Goal: Information Seeking & Learning: Learn about a topic

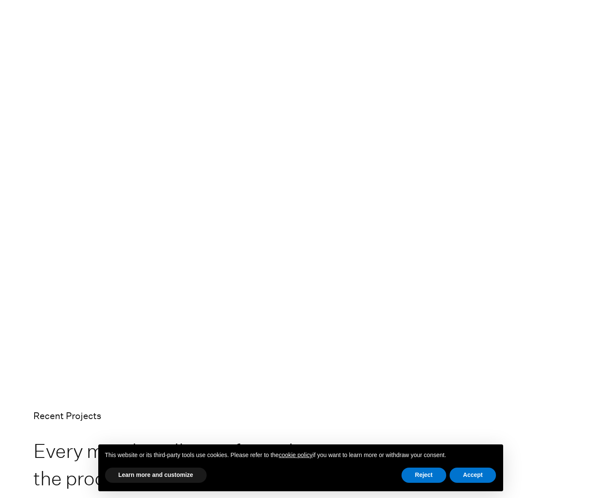
scroll to position [1501, 0]
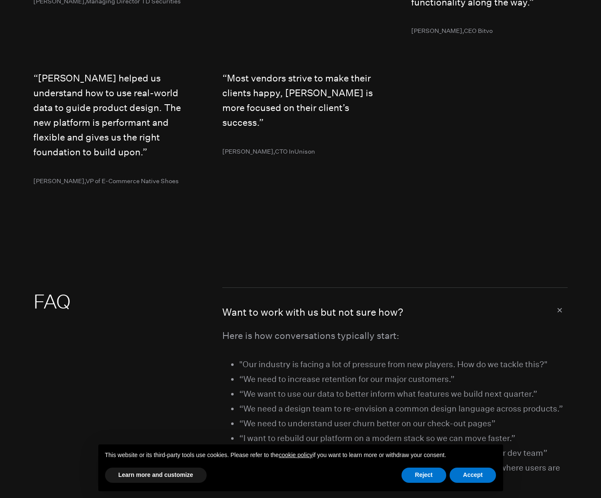
scroll to position [4272, 0]
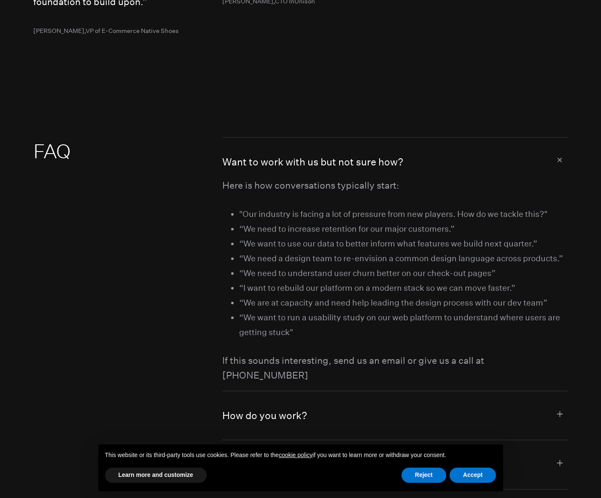
click at [520, 178] on button "Want to work with us but not sure how?" at bounding box center [395, 158] width 346 height 41
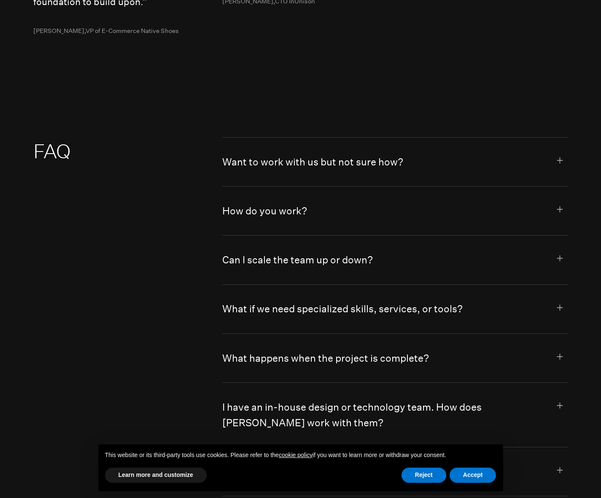
click at [489, 234] on button "How do you work?" at bounding box center [395, 211] width 346 height 49
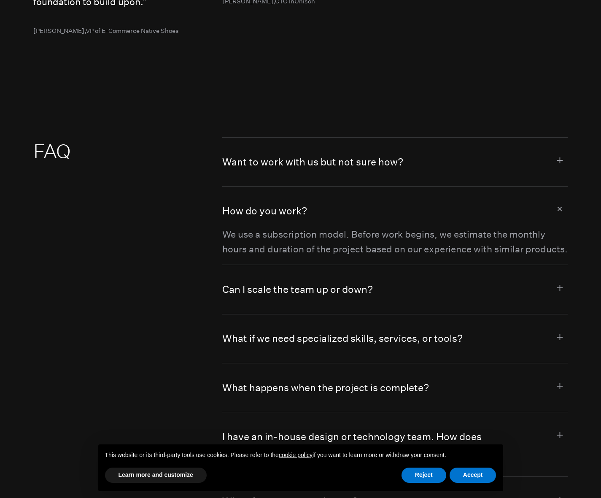
click at [499, 227] on button "How do you work?" at bounding box center [395, 207] width 346 height 41
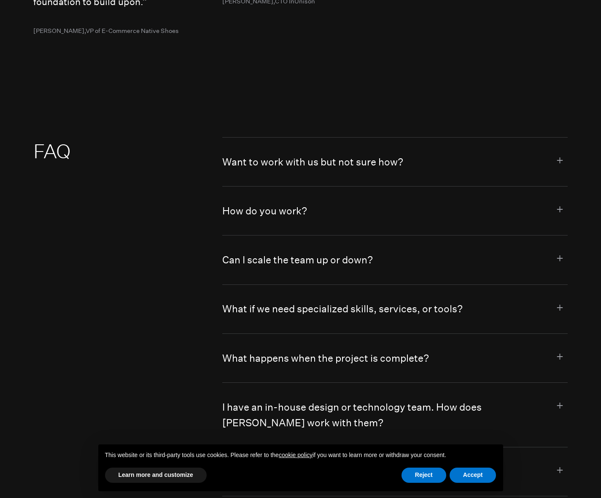
click at [500, 284] on button "Can I scale the team up or down?" at bounding box center [395, 259] width 346 height 49
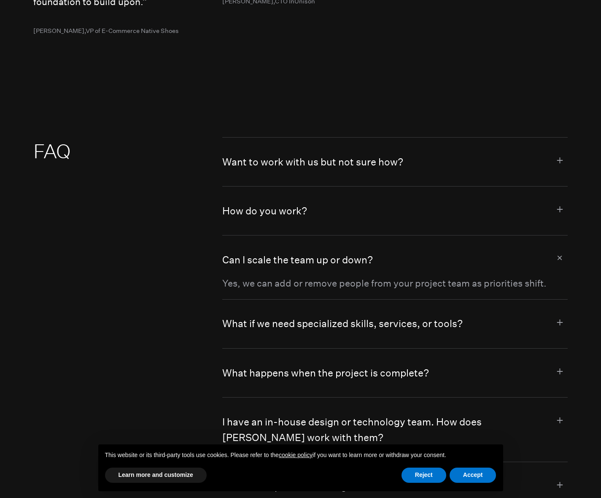
click at [503, 276] on button "Can I scale the team up or down?" at bounding box center [395, 255] width 346 height 41
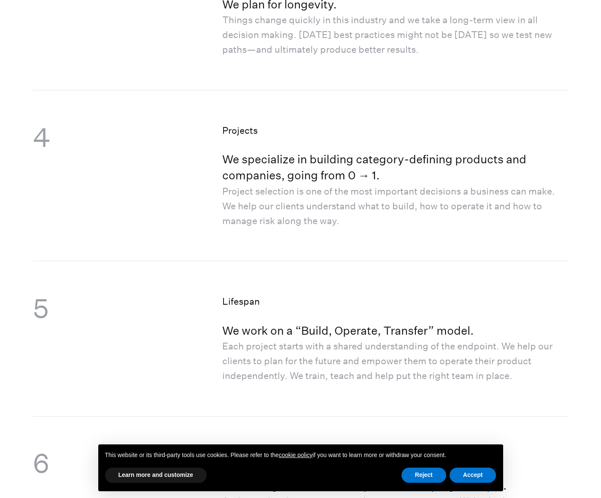
scroll to position [0, 0]
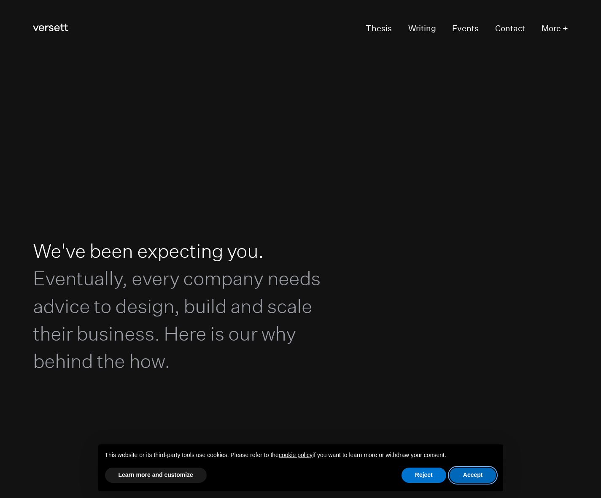
click at [478, 480] on button "Accept" at bounding box center [473, 475] width 47 height 15
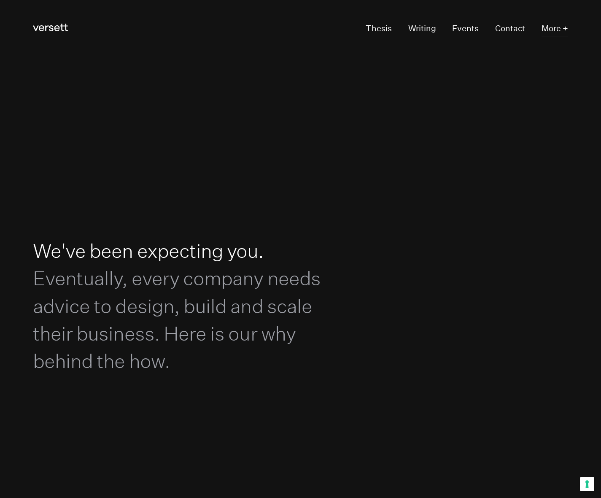
click at [561, 27] on button "More +" at bounding box center [555, 29] width 27 height 16
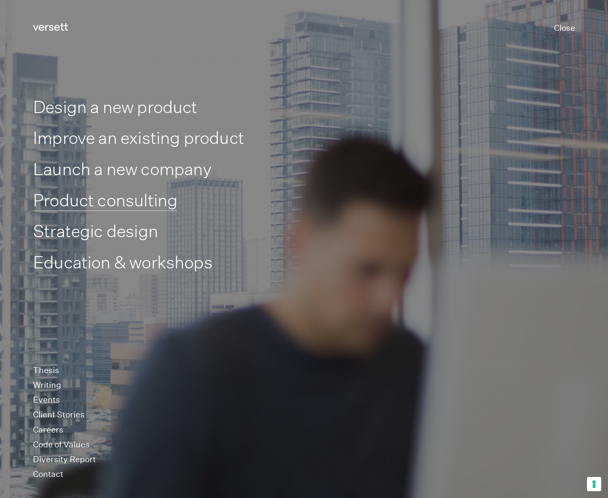
click at [125, 200] on link "Product consulting" at bounding box center [105, 200] width 144 height 21
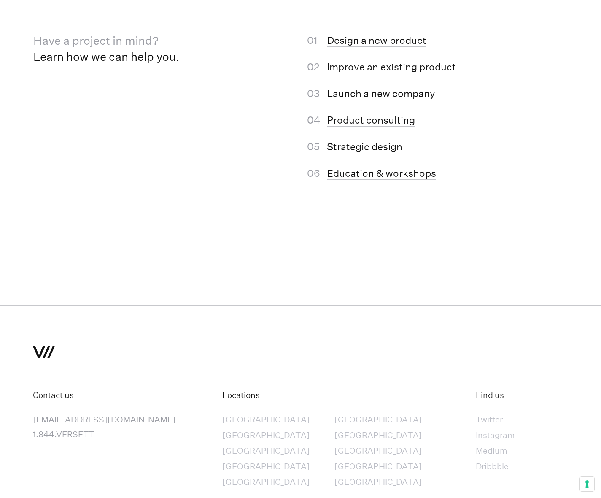
scroll to position [3228, 0]
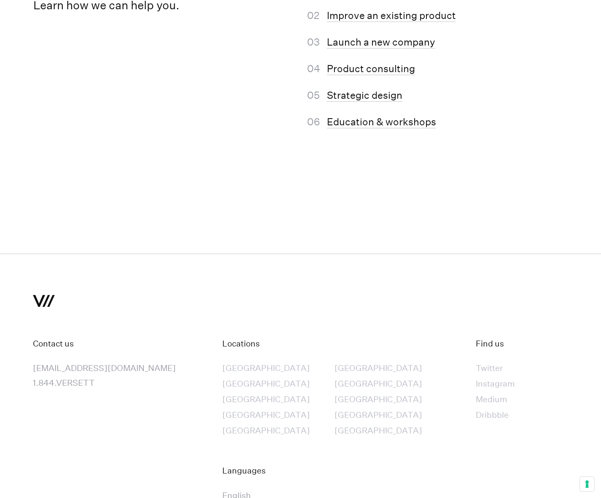
click at [298, 327] on div "Locations Calgary Toronto Vancouver Brussels Paris Berlin Luxemburg Geneva Vien…" at bounding box center [395, 423] width 346 height 224
click at [476, 363] on div "Twitter" at bounding box center [495, 367] width 39 height 15
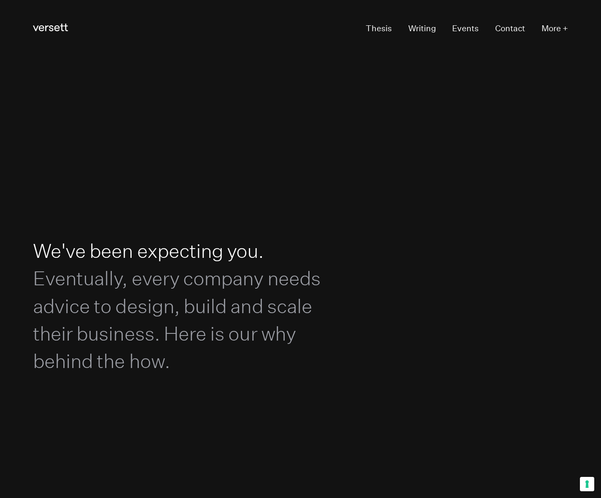
click at [268, 158] on section "We've been expecting you. Eventually, every company needs advice to design, bui…" at bounding box center [300, 306] width 601 height 498
